Goal: Task Accomplishment & Management: Complete application form

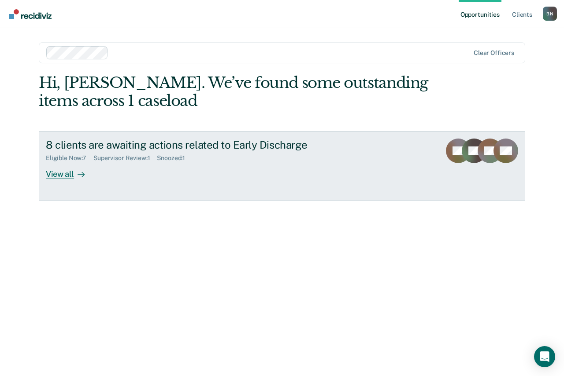
click at [67, 176] on div "View all" at bounding box center [70, 170] width 49 height 17
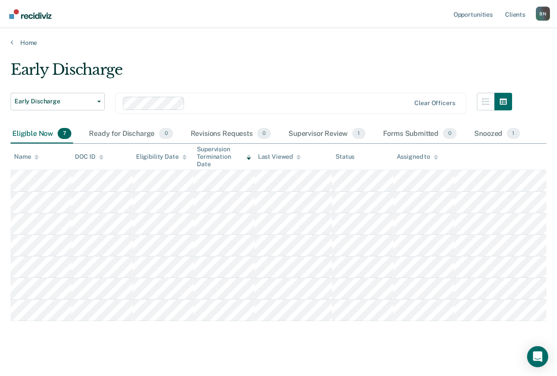
drag, startPoint x: 167, startPoint y: 328, endPoint x: 69, endPoint y: 330, distance: 98.2
click at [69, 330] on div "Early Discharge Early Discharge Early Discharge Clear officers Eligible Now 7 R…" at bounding box center [279, 204] width 536 height 286
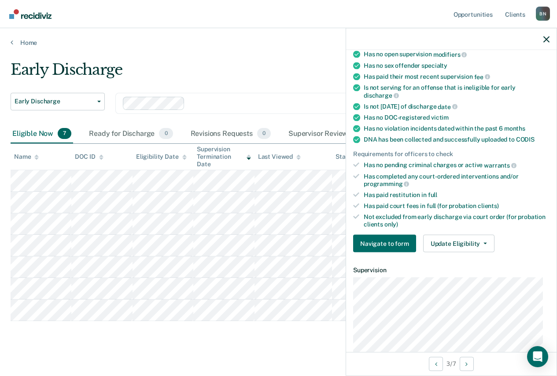
scroll to position [88, 0]
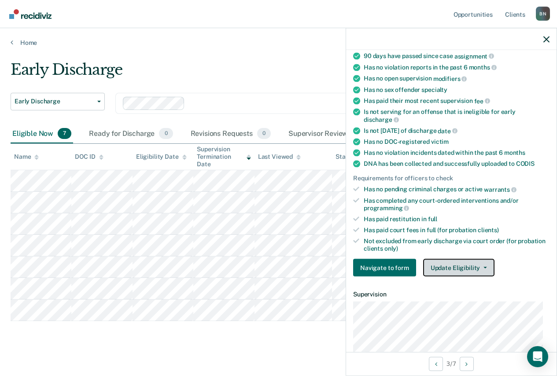
click at [480, 268] on span "button" at bounding box center [483, 268] width 7 height 2
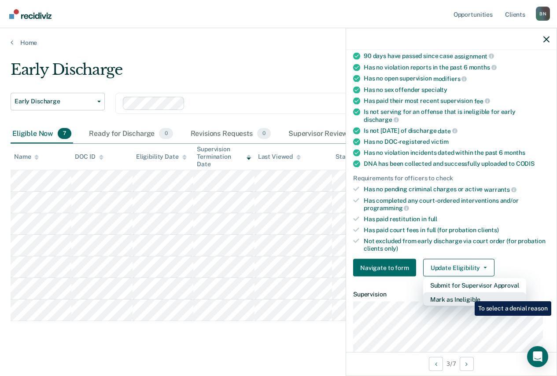
click at [468, 295] on button "Mark as Ineligible" at bounding box center [474, 300] width 103 height 14
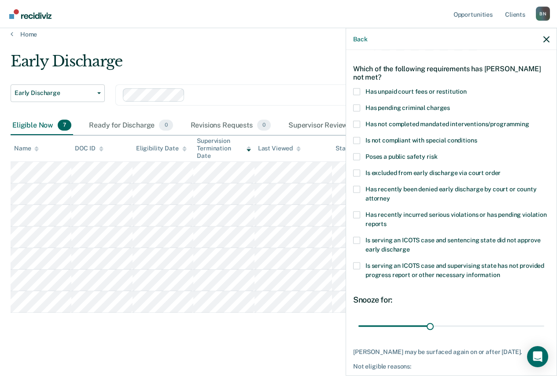
scroll to position [0, 0]
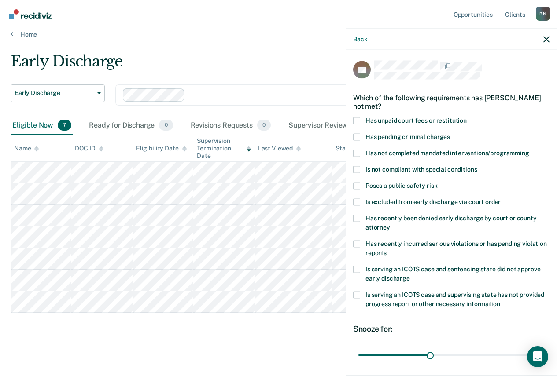
click at [355, 219] on span at bounding box center [356, 218] width 7 height 7
click at [390, 224] on input "Has recently been denied early discharge by court or county attorney" at bounding box center [390, 224] width 0 height 0
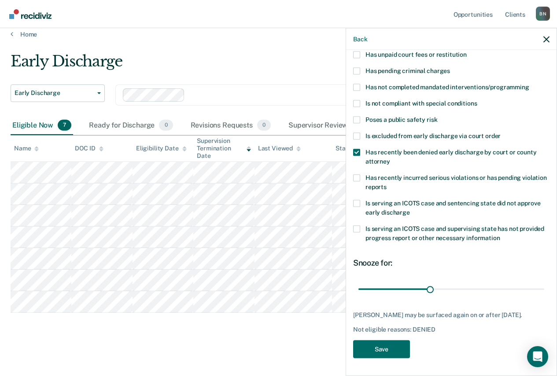
scroll to position [73, 0]
click at [393, 348] on button "Save" at bounding box center [381, 349] width 57 height 18
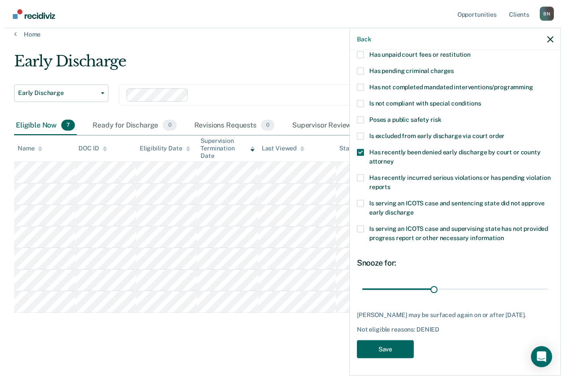
scroll to position [0, 0]
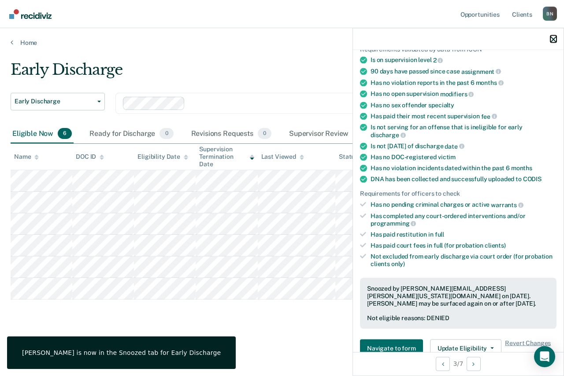
click at [553, 37] on icon "button" at bounding box center [553, 39] width 6 height 6
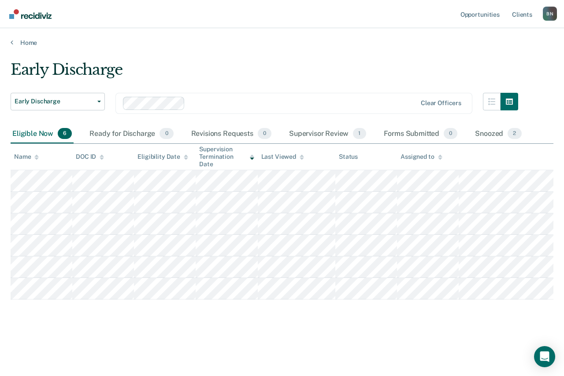
click at [327, 332] on div "Early Discharge Early Discharge Early Discharge Clear officers Eligible Now 6 R…" at bounding box center [282, 200] width 542 height 278
click at [74, 345] on main "Early Discharge Early Discharge Early Discharge Clear officers Eligible Now 6 R…" at bounding box center [282, 210] width 564 height 327
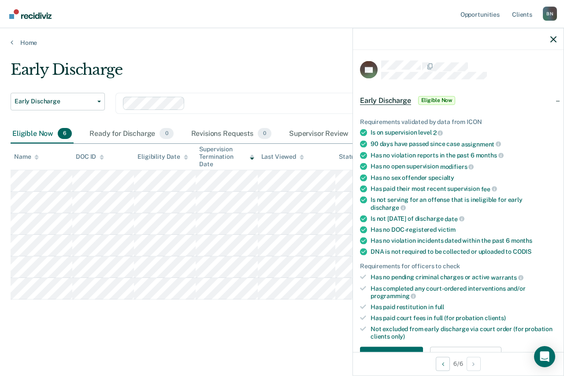
click at [262, 329] on div "Early Discharge Early Discharge Early Discharge Clear officers Eligible Now 6 R…" at bounding box center [282, 200] width 542 height 278
click at [291, 61] on div "Early Discharge" at bounding box center [264, 73] width 507 height 25
click at [305, 349] on main "Early Discharge Early Discharge Early Discharge Clear officers Eligible Now 6 R…" at bounding box center [282, 210] width 564 height 327
click at [556, 39] on icon "button" at bounding box center [553, 39] width 6 height 6
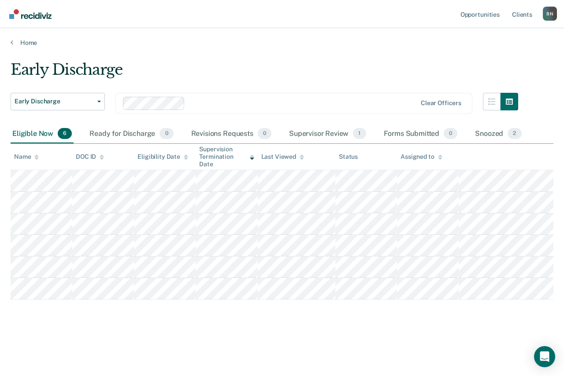
click at [335, 351] on main "Early Discharge Early Discharge Early Discharge Clear officers Eligible Now 6 R…" at bounding box center [282, 210] width 564 height 327
click at [155, 320] on div "Early Discharge Early Discharge Early Discharge Clear officers Eligible Now 6 R…" at bounding box center [282, 200] width 542 height 278
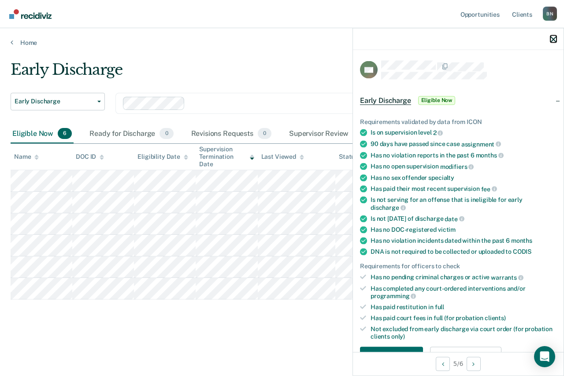
click at [553, 40] on icon "button" at bounding box center [553, 39] width 6 height 6
